Goal: Transaction & Acquisition: Book appointment/travel/reservation

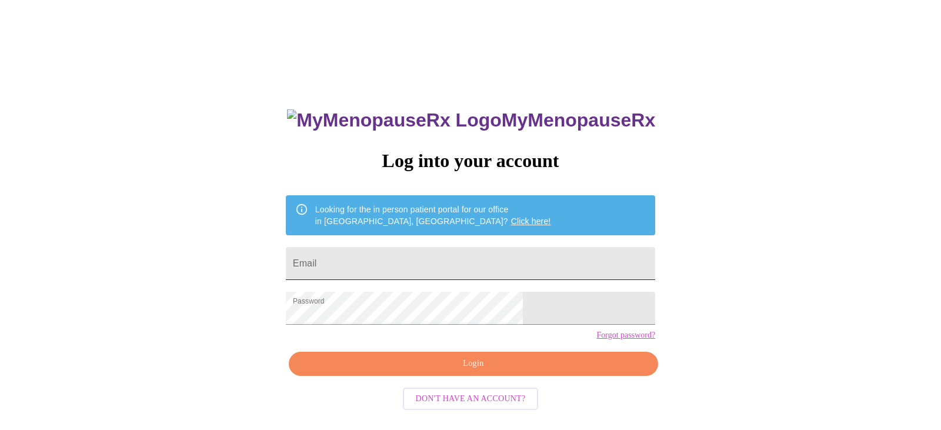
click at [453, 260] on input "Email" at bounding box center [470, 263] width 369 height 33
type input "[EMAIL_ADDRESS][DOMAIN_NAME]"
click at [516, 371] on span "Login" at bounding box center [473, 363] width 342 height 15
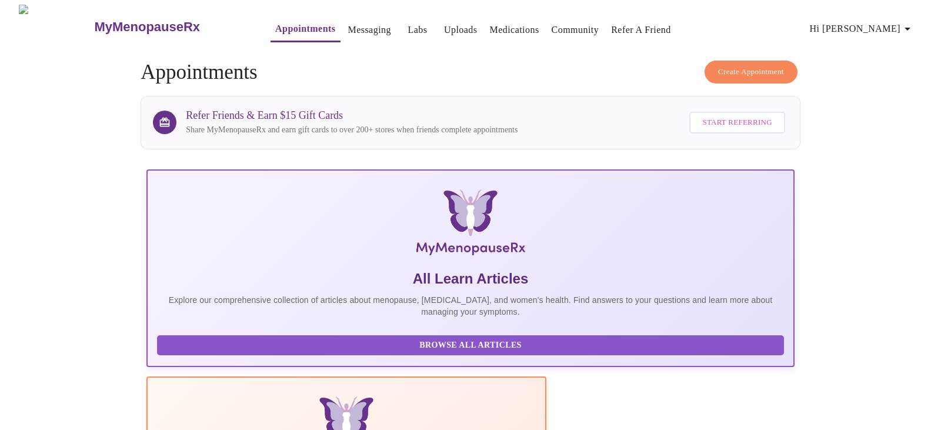
click at [752, 68] on span "Create Appointment" at bounding box center [751, 72] width 66 height 14
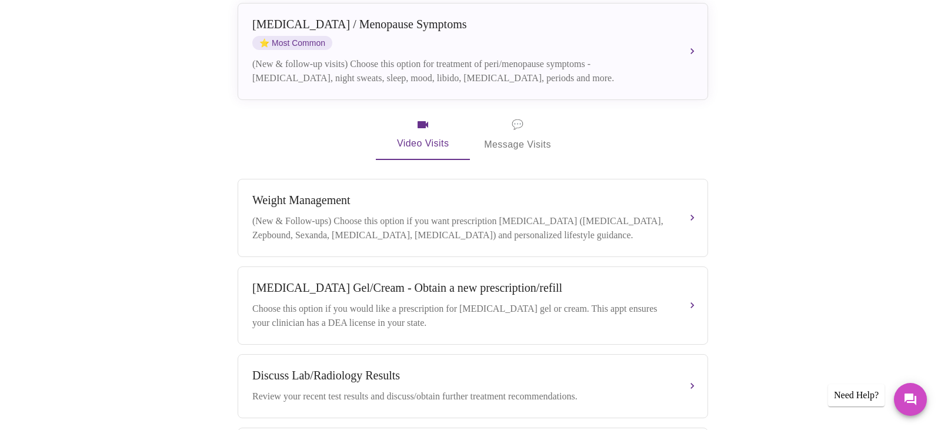
scroll to position [215, 0]
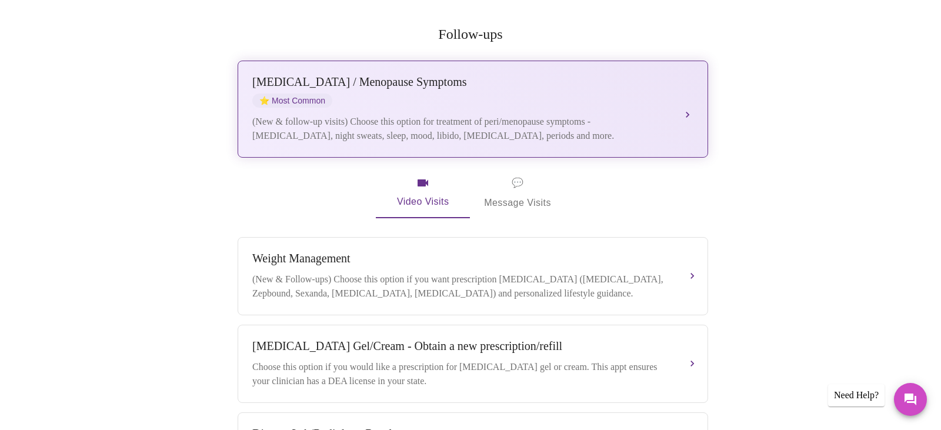
click at [574, 75] on div "[MEDICAL_DATA] / Menopause Symptoms" at bounding box center [460, 82] width 417 height 14
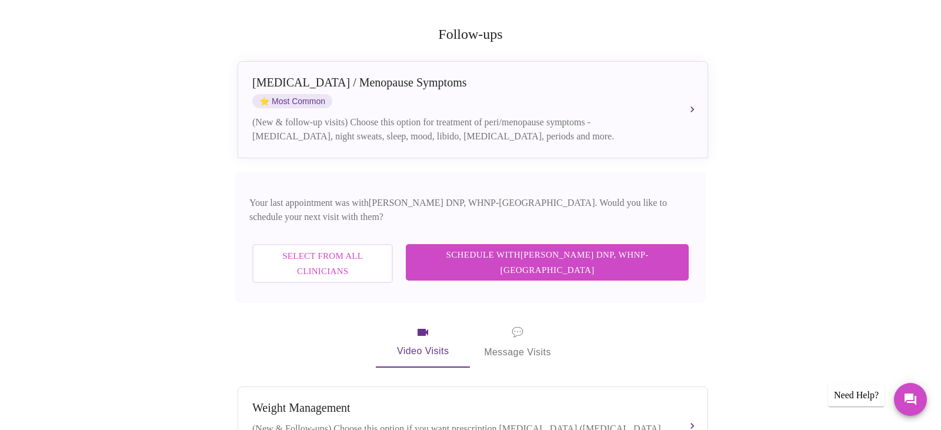
click at [635, 247] on span "Schedule with [PERSON_NAME] DNP, WHNP-BC" at bounding box center [546, 262] width 259 height 31
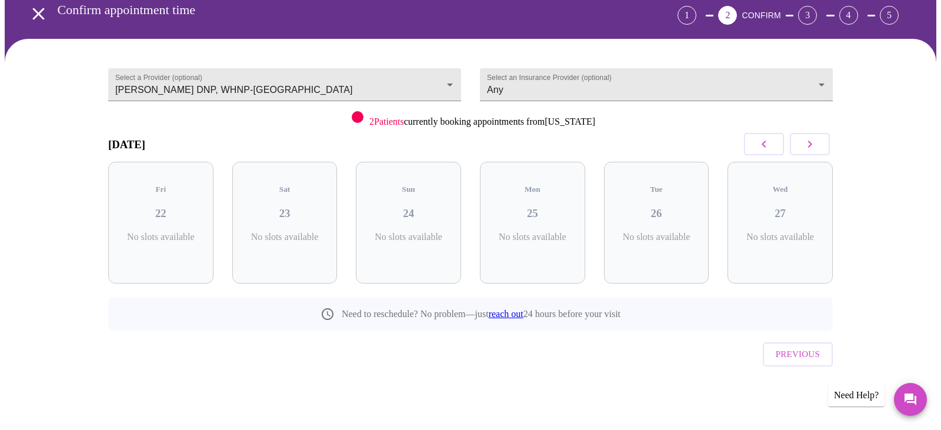
scroll to position [32, 0]
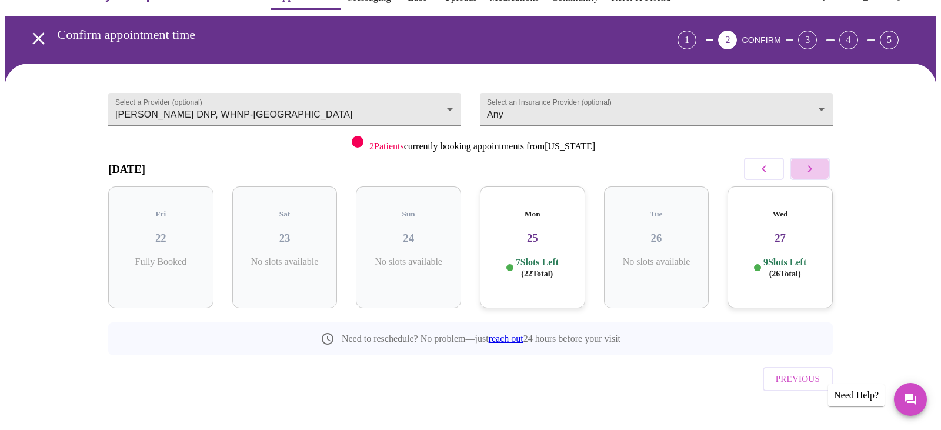
click at [809, 168] on icon "button" at bounding box center [810, 169] width 14 height 14
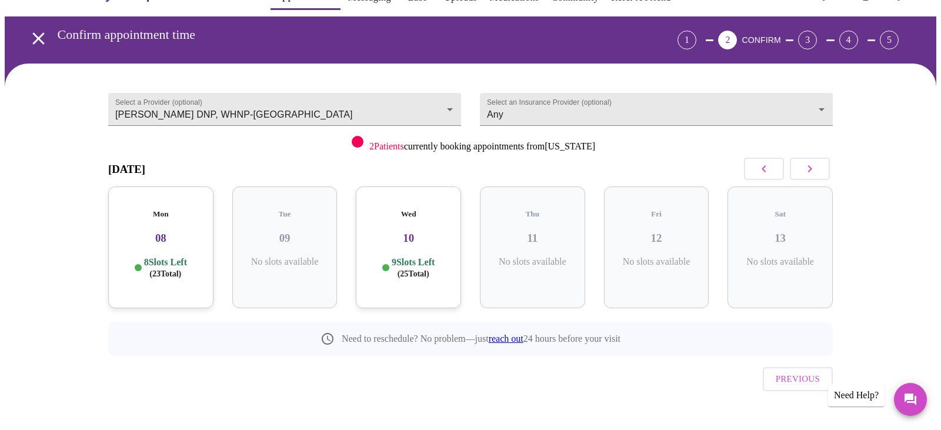
click at [809, 168] on icon "button" at bounding box center [810, 169] width 14 height 14
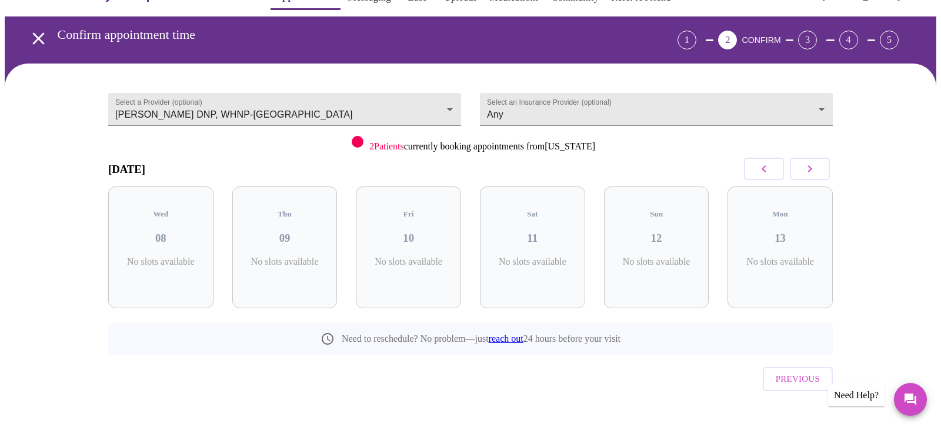
click at [809, 168] on icon "button" at bounding box center [810, 169] width 14 height 14
click at [771, 173] on button "button" at bounding box center [764, 169] width 40 height 22
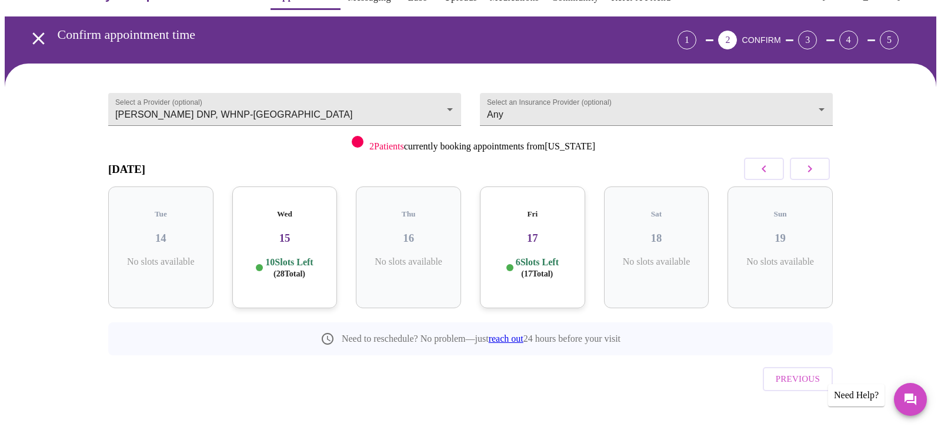
click at [262, 243] on div "Wed 15 10 Slots Left ( 28 Total)" at bounding box center [284, 247] width 105 height 122
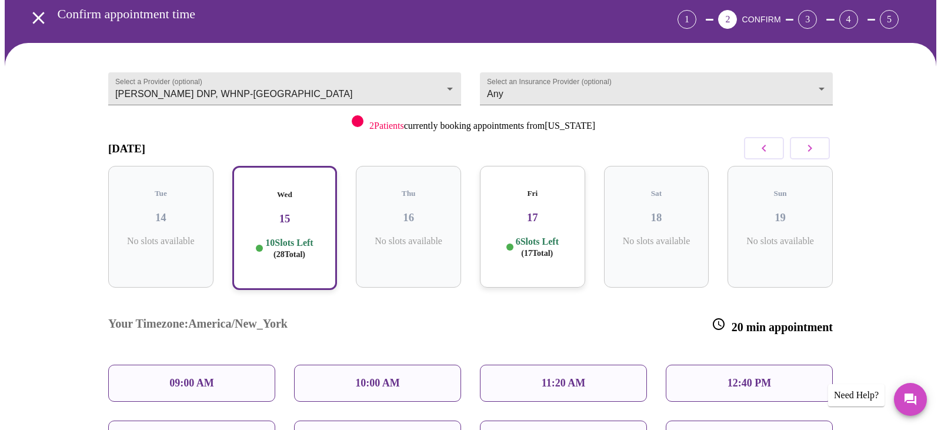
scroll to position [61, 0]
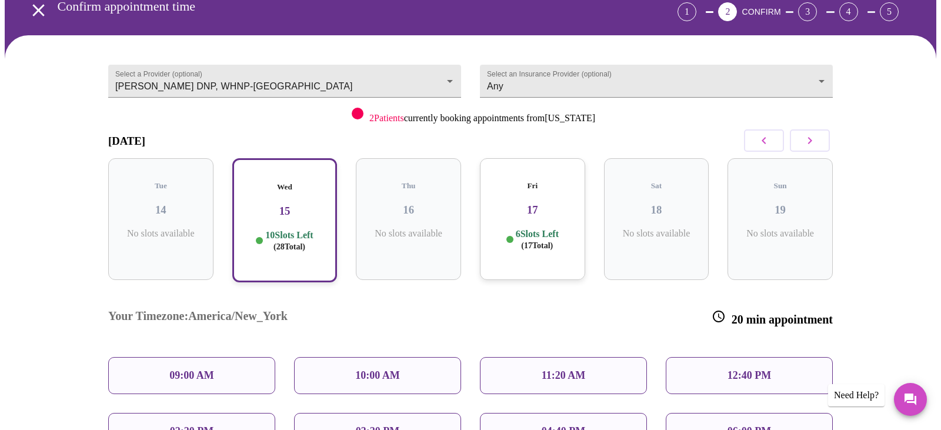
click at [576, 369] on p "11:20 AM" at bounding box center [564, 375] width 44 height 12
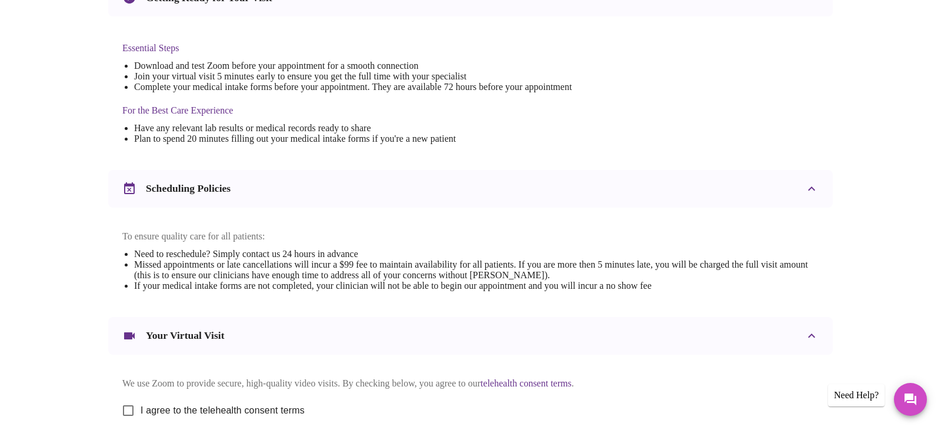
scroll to position [423, 0]
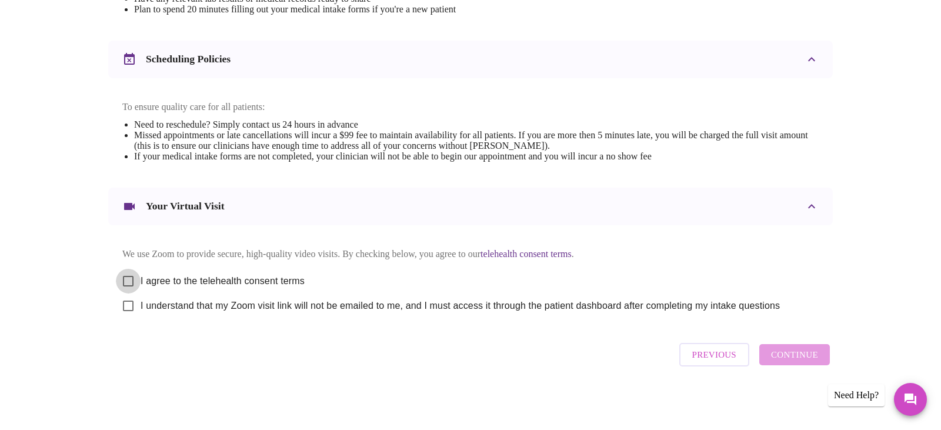
click at [131, 276] on input "I agree to the telehealth consent terms" at bounding box center [128, 281] width 25 height 25
checkbox input "true"
click at [133, 303] on input "I understand that my Zoom visit link will not be emailed to me, and I must acce…" at bounding box center [128, 305] width 25 height 25
checkbox input "true"
click at [799, 362] on span "Continue" at bounding box center [794, 354] width 47 height 15
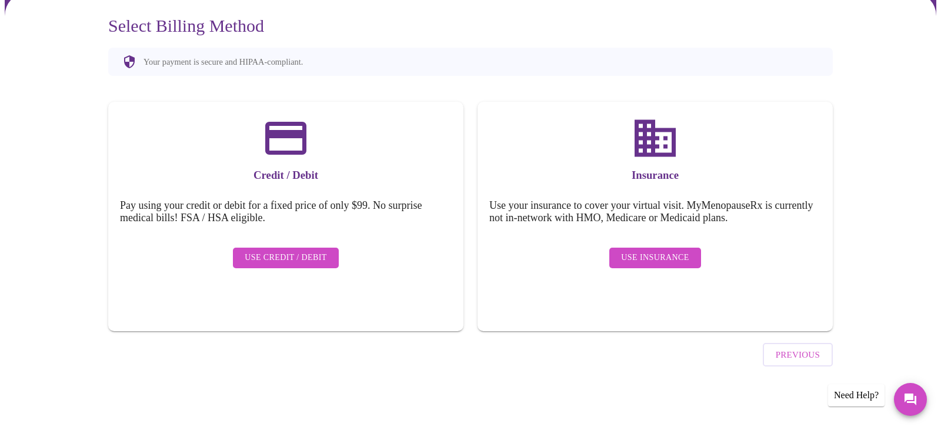
scroll to position [71, 0]
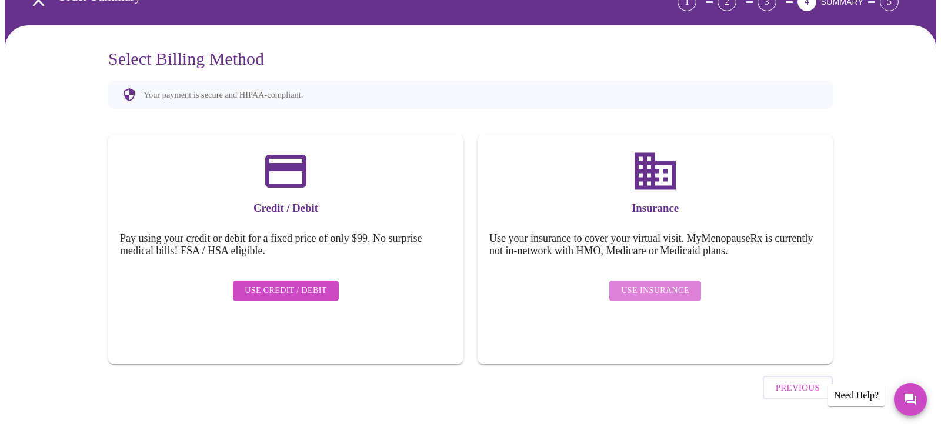
click at [664, 283] on span "Use Insurance" at bounding box center [655, 290] width 68 height 15
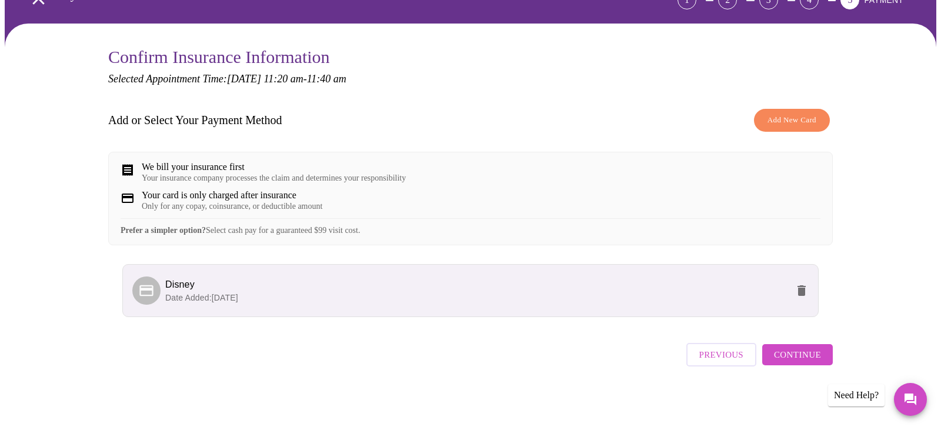
scroll to position [82, 0]
click at [800, 355] on span "Continue" at bounding box center [797, 354] width 47 height 15
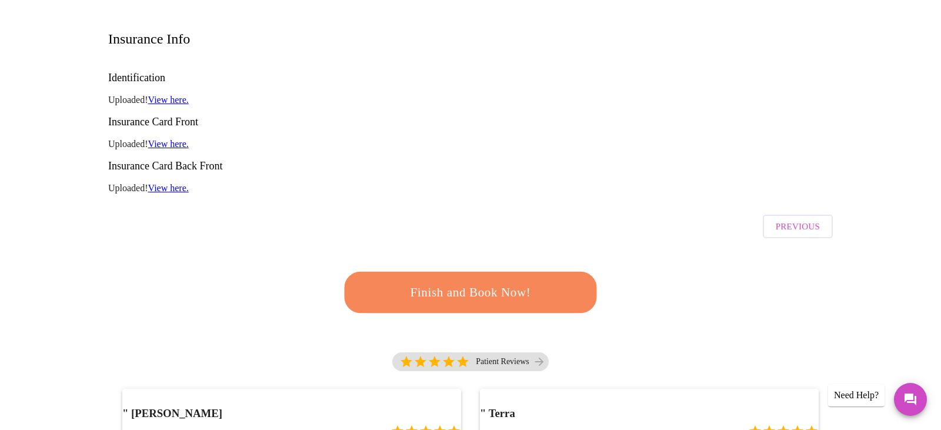
scroll to position [159, 0]
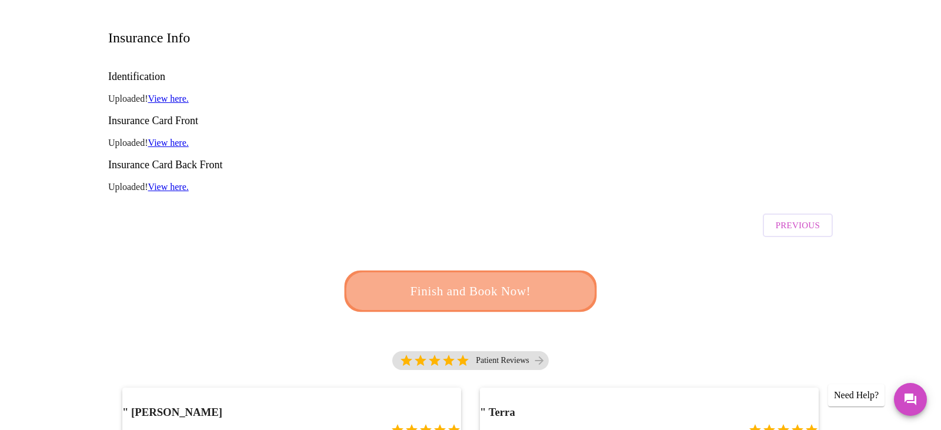
click at [482, 280] on span "Finish and Book Now!" at bounding box center [471, 291] width 218 height 22
